Goal: Information Seeking & Learning: Learn about a topic

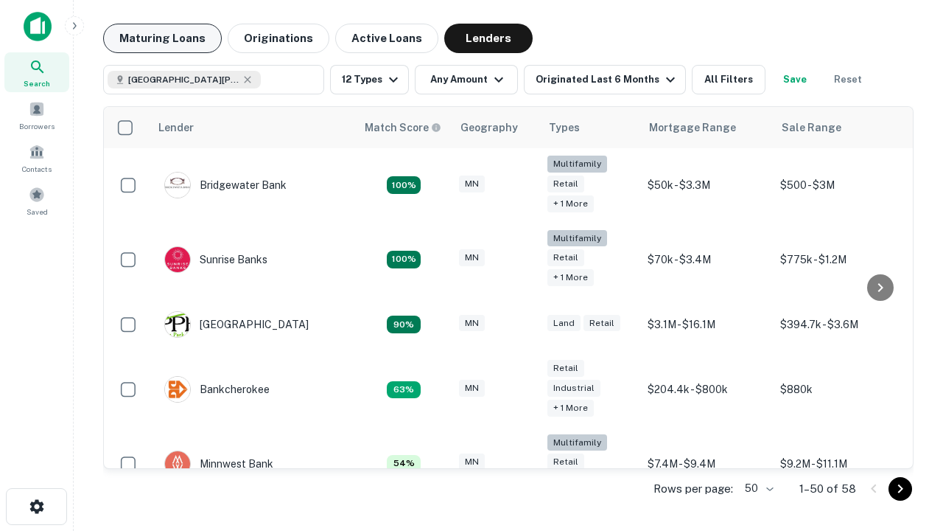
click at [162, 38] on button "Maturing Loans" at bounding box center [162, 38] width 119 height 29
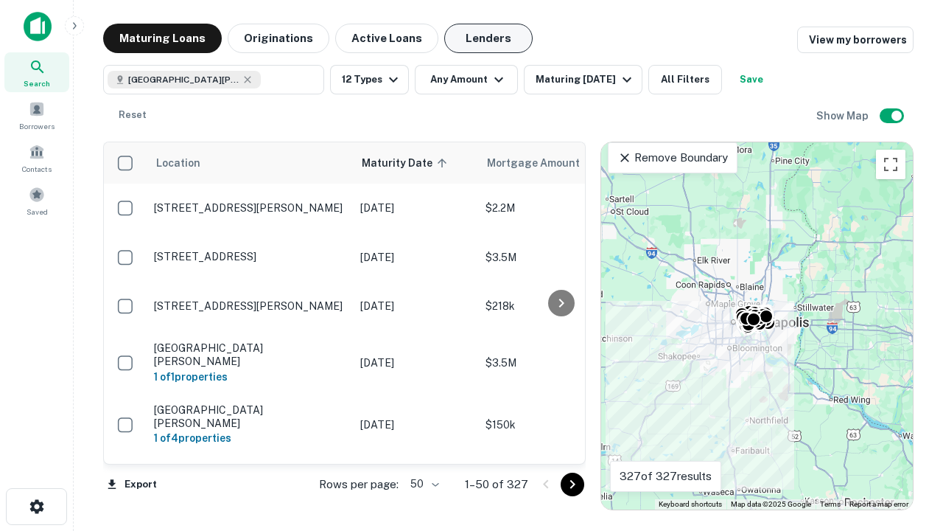
click at [489, 38] on button "Lenders" at bounding box center [488, 38] width 88 height 29
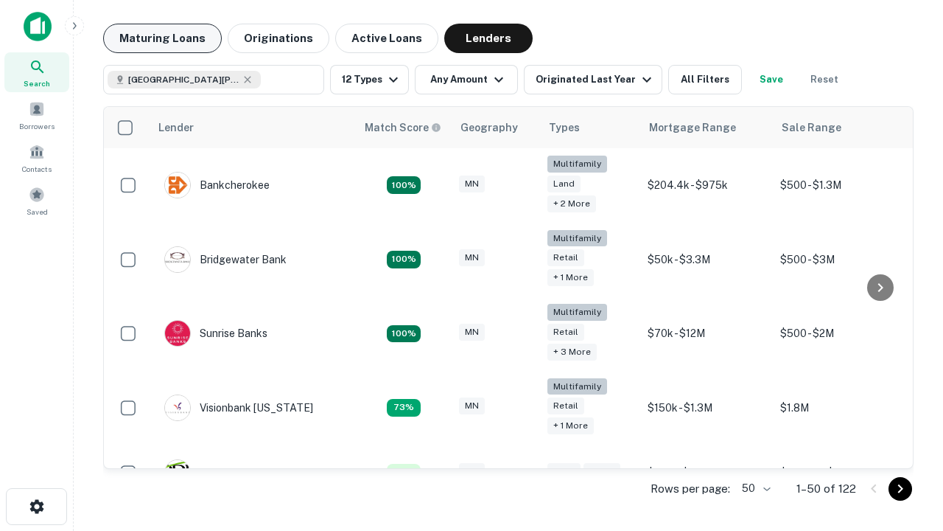
click at [162, 38] on button "Maturing Loans" at bounding box center [162, 38] width 119 height 29
